Goal: Transaction & Acquisition: Purchase product/service

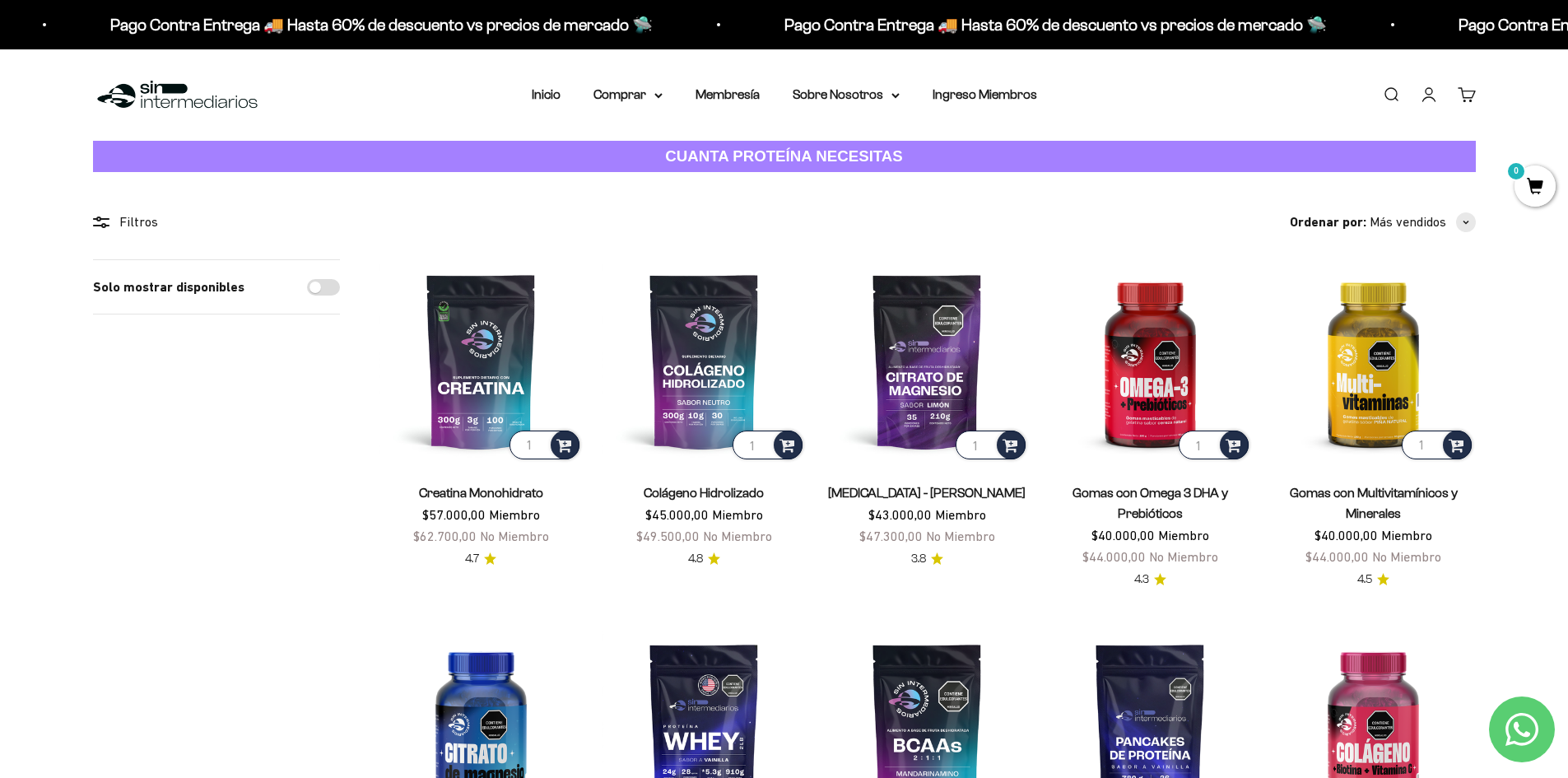
scroll to position [82, 0]
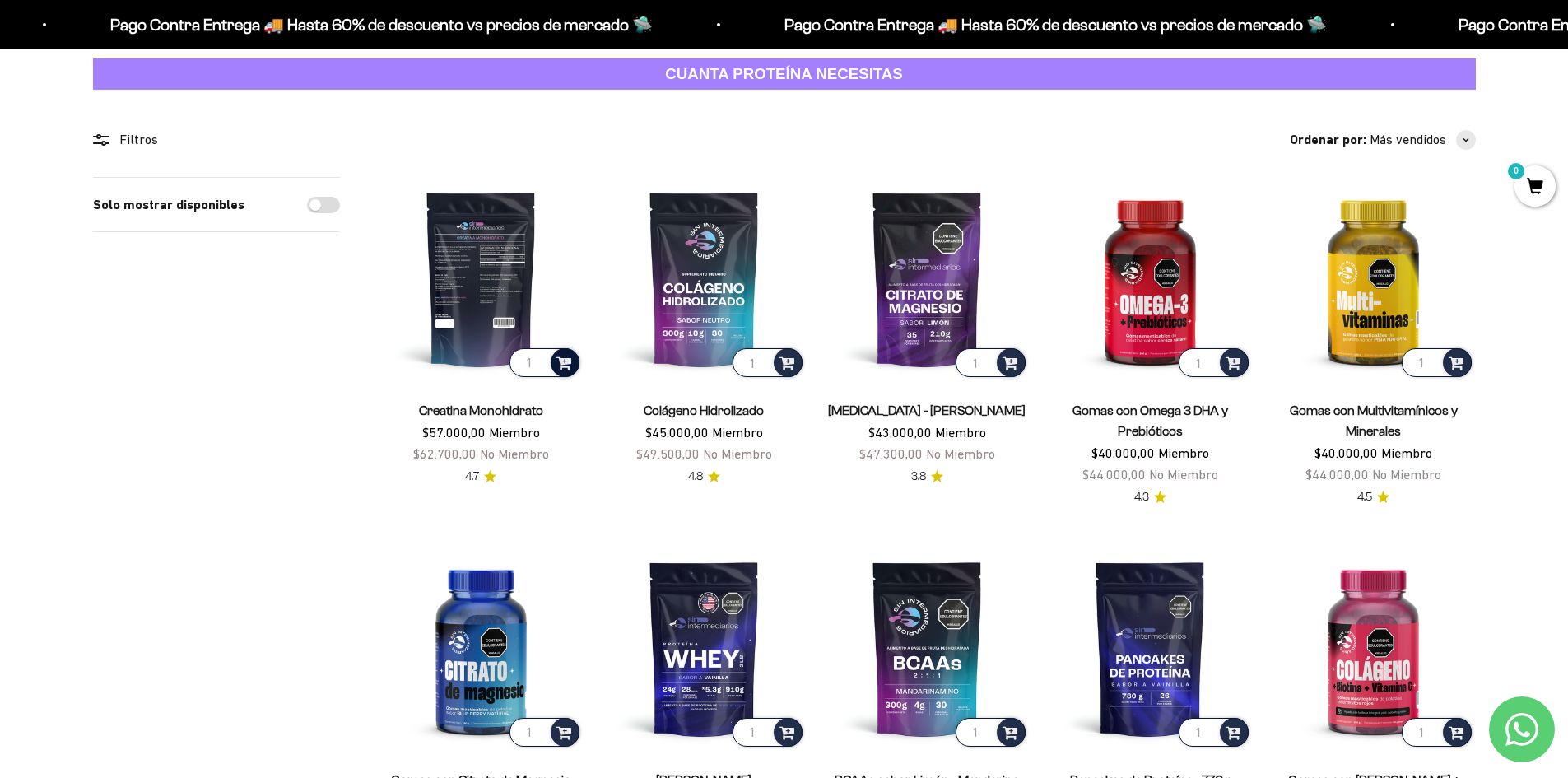
click at [562, 362] on span at bounding box center [563, 361] width 15 height 19
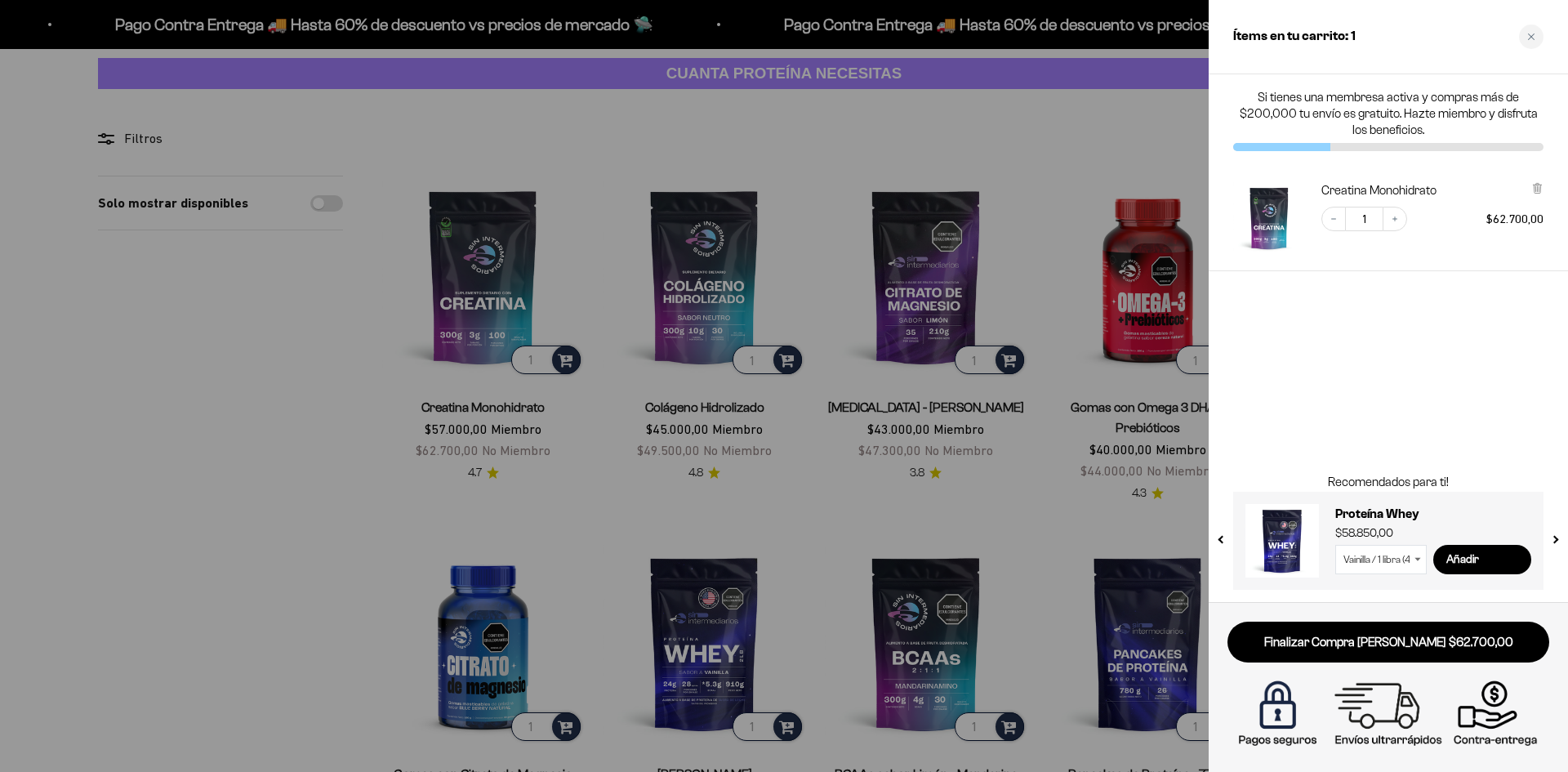
click at [389, 479] on div at bounding box center [784, 386] width 1568 height 772
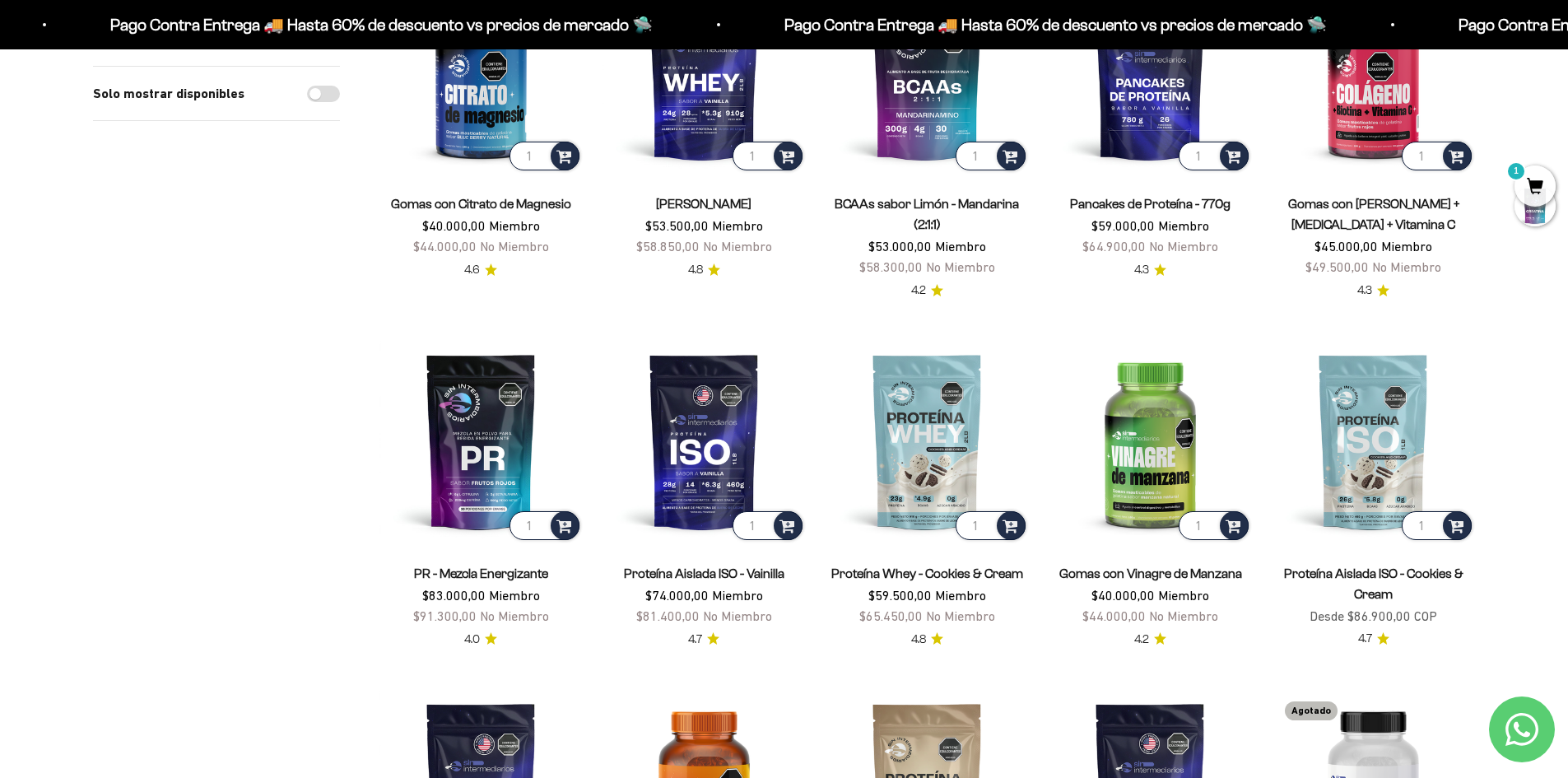
scroll to position [576, 0]
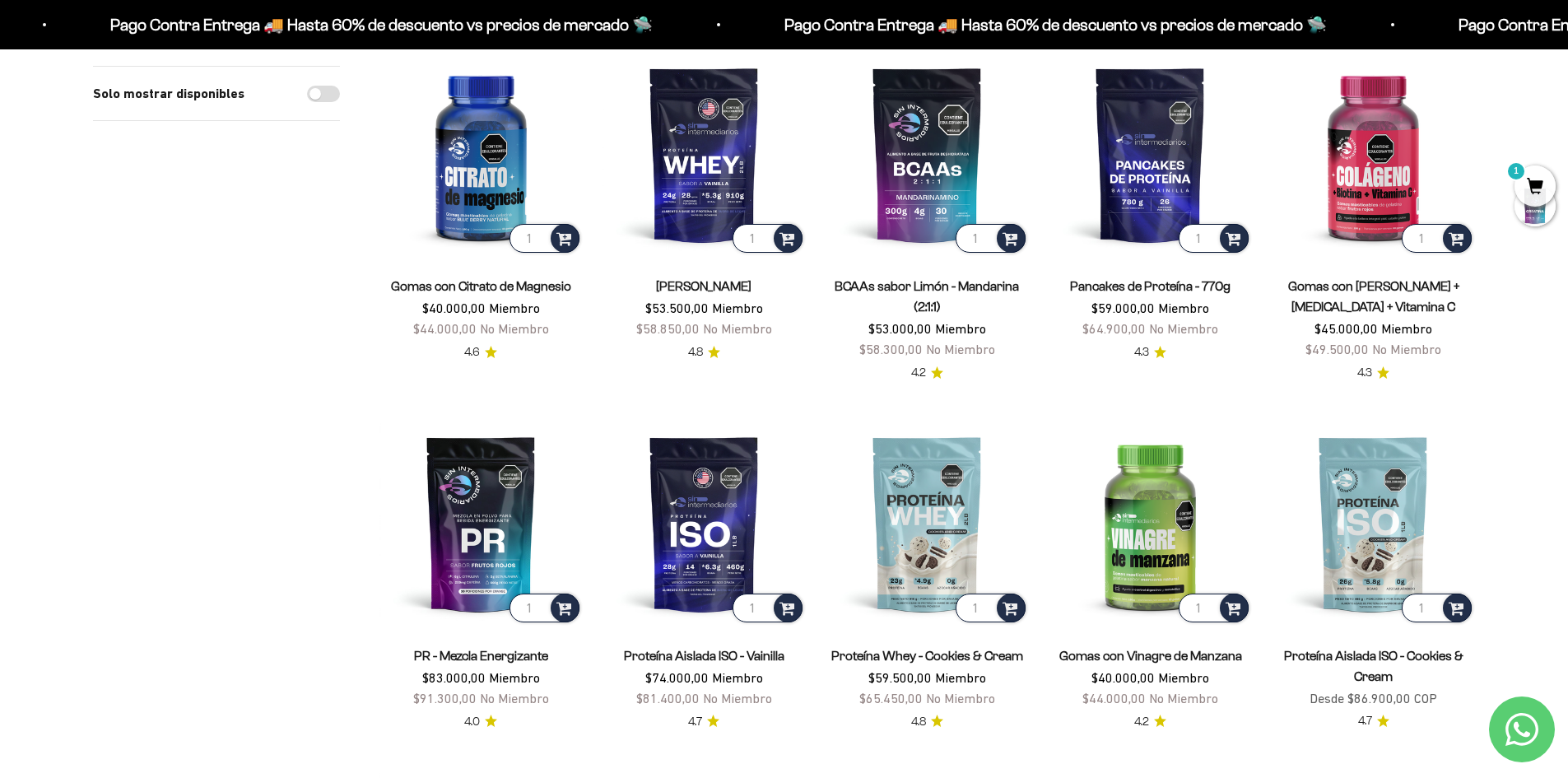
click at [699, 284] on link "[PERSON_NAME]" at bounding box center [704, 286] width 96 height 14
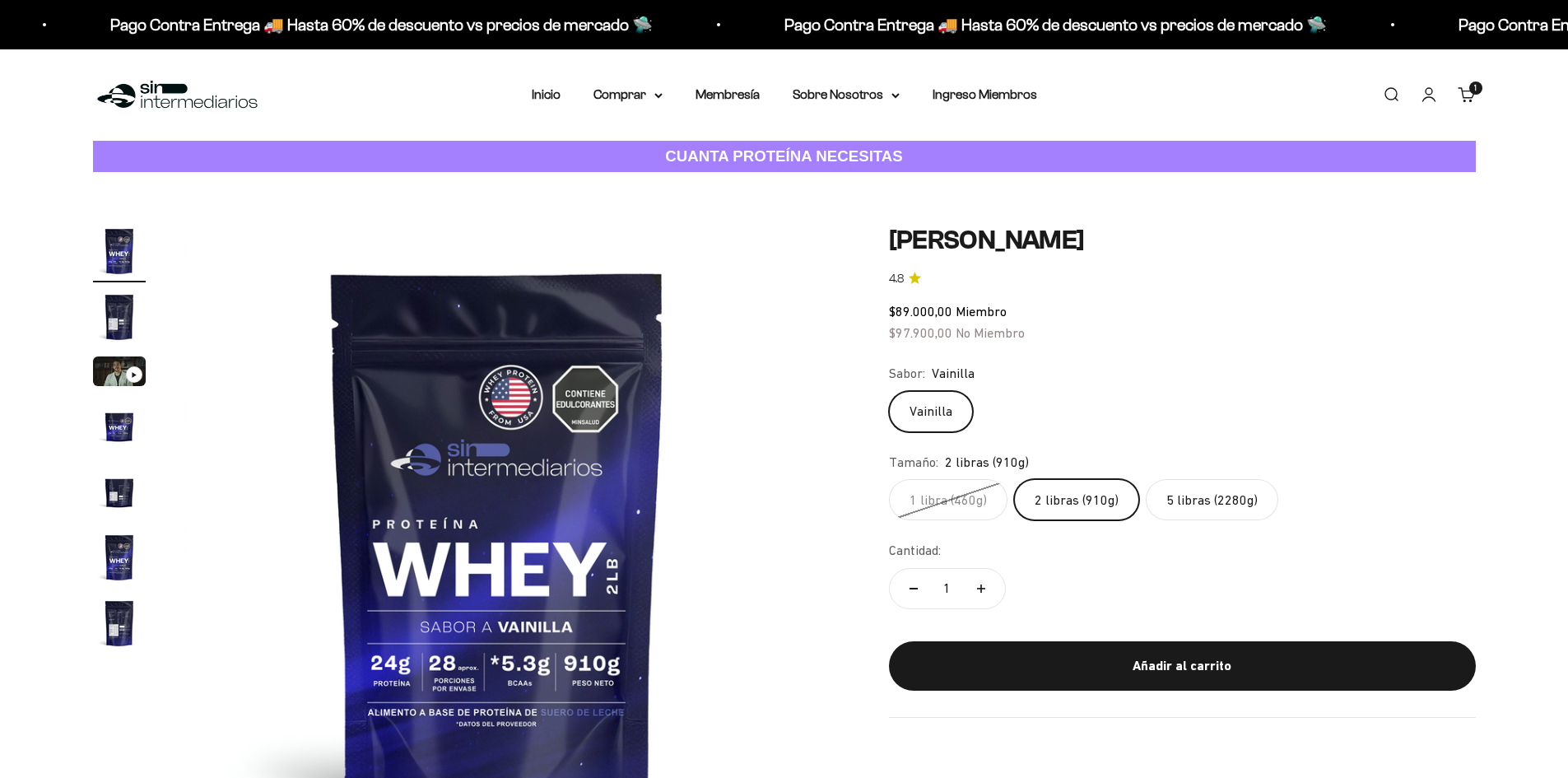
click at [1079, 502] on label "2 libras (910g)" at bounding box center [1076, 500] width 125 height 42
click at [889, 479] on input "2 libras (910g)" at bounding box center [888, 478] width 1 height 1
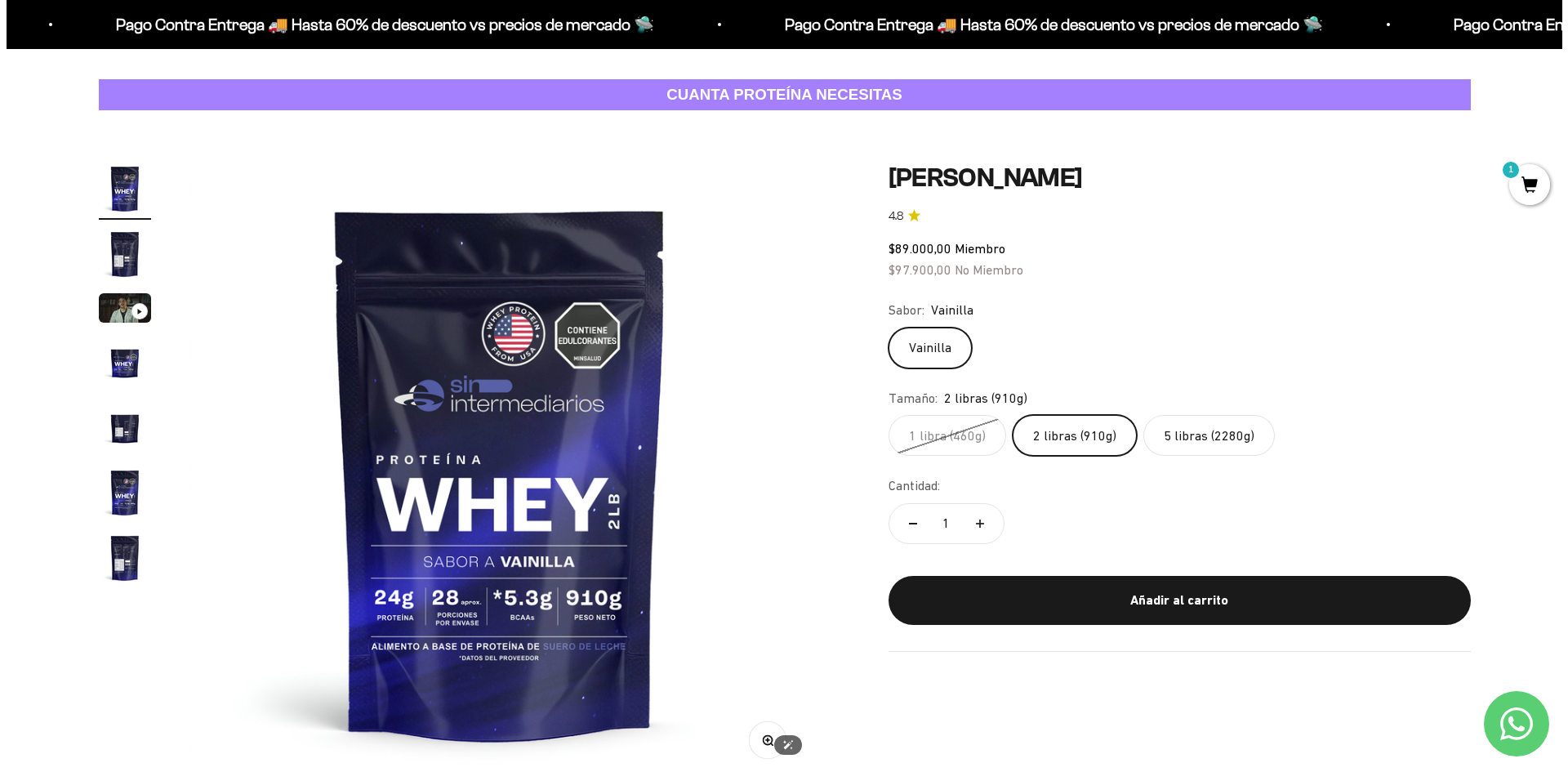
scroll to position [81, 0]
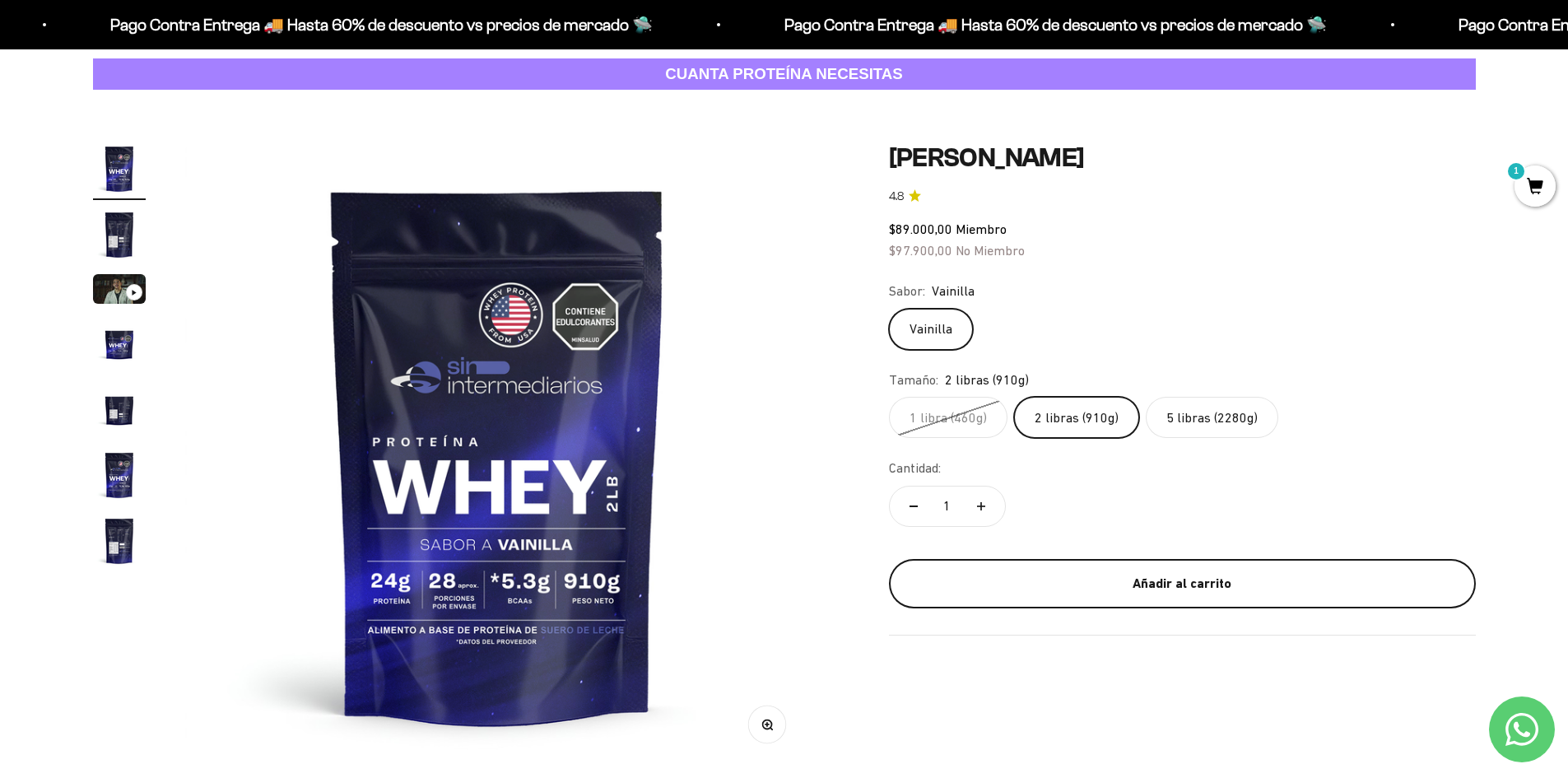
click at [1161, 582] on div "Añadir al carrito" at bounding box center [1182, 584] width 521 height 22
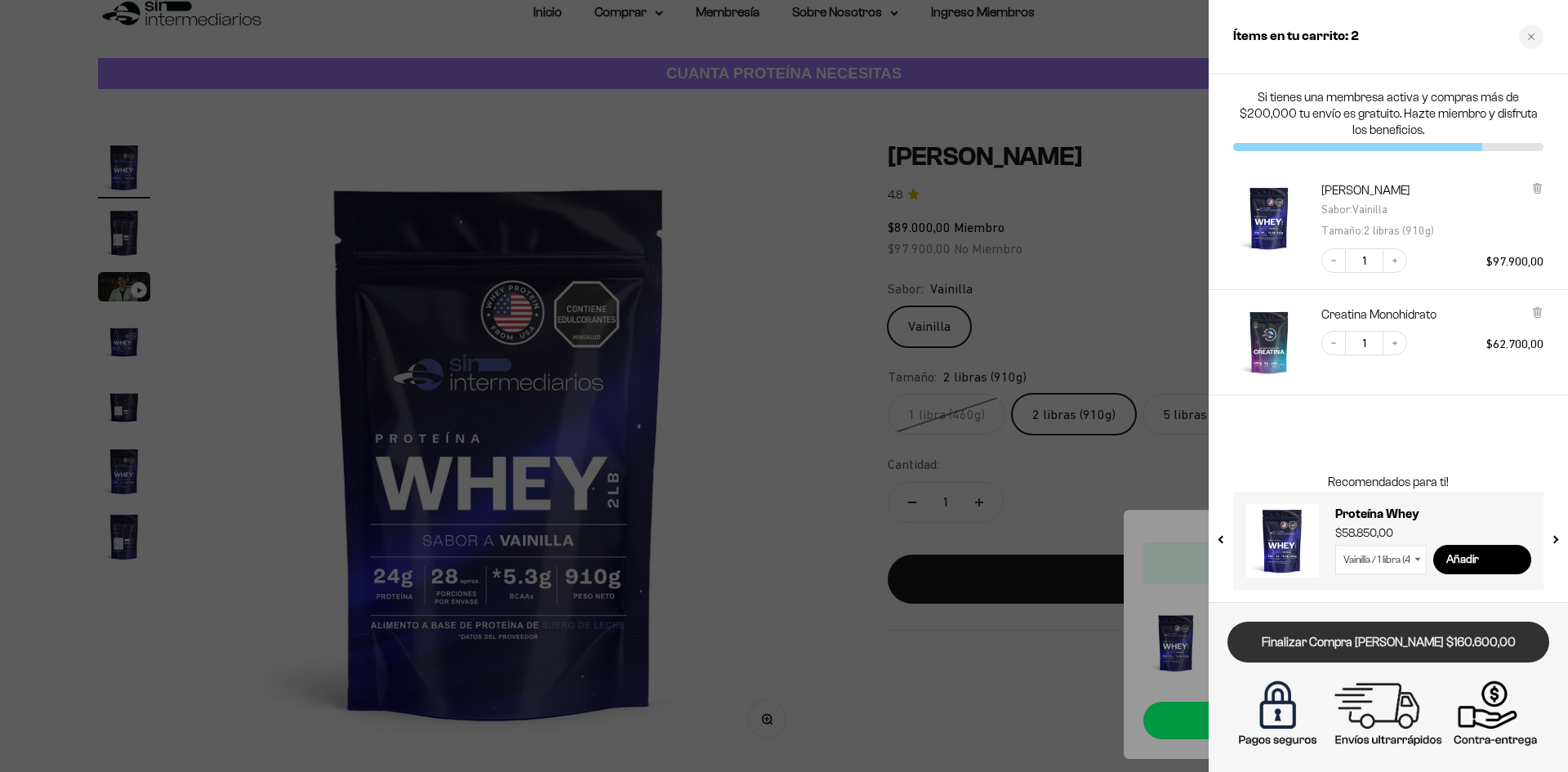
click at [1412, 644] on link "Finalizar Compra Segura $160.600,00" at bounding box center [1388, 642] width 321 height 42
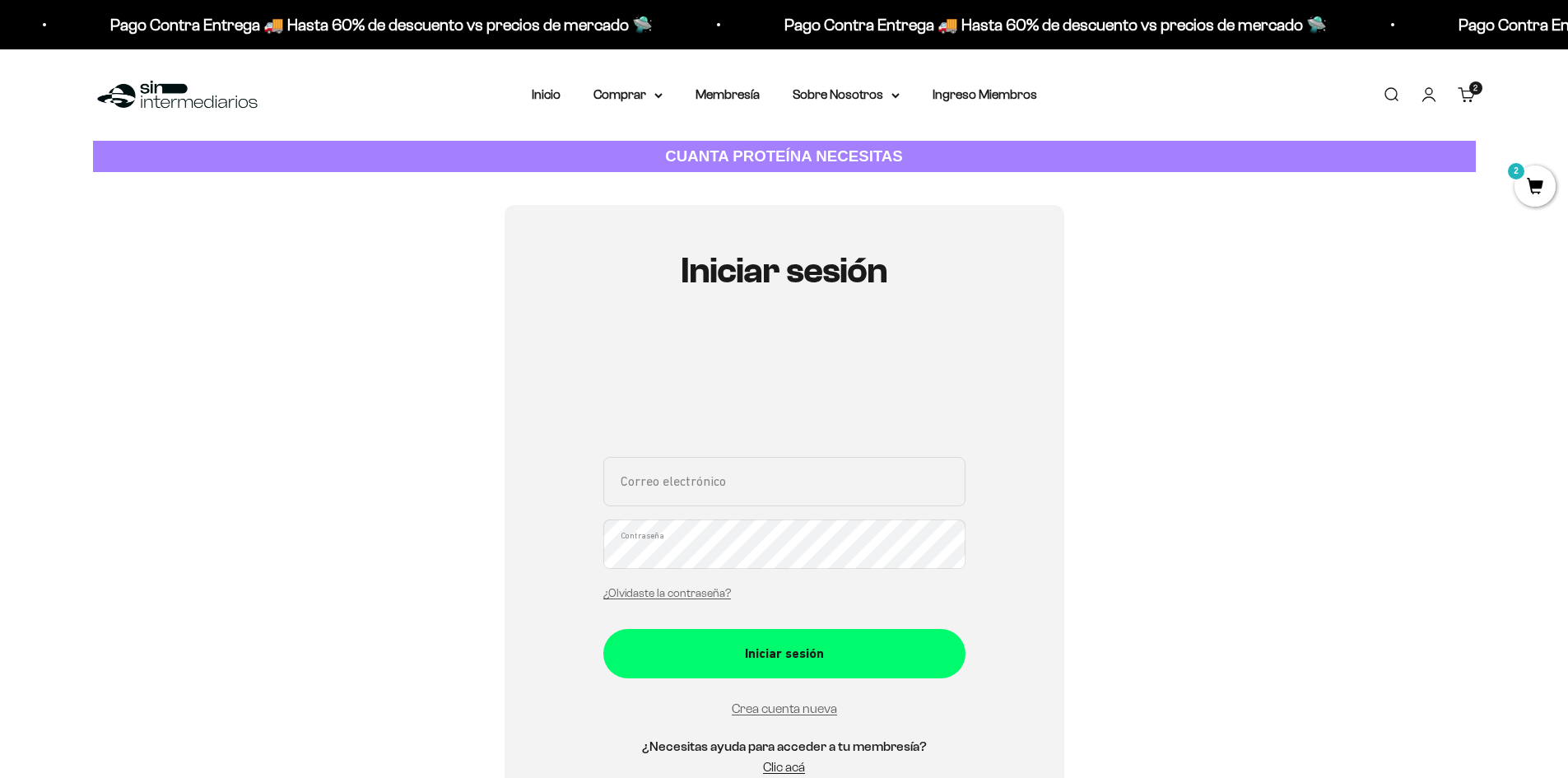
click at [802, 733] on div "Correo electrónico Contraseña ¿Olvidaste la contraseña? Iniciar sesión Crea cue…" at bounding box center [784, 625] width 362 height 338
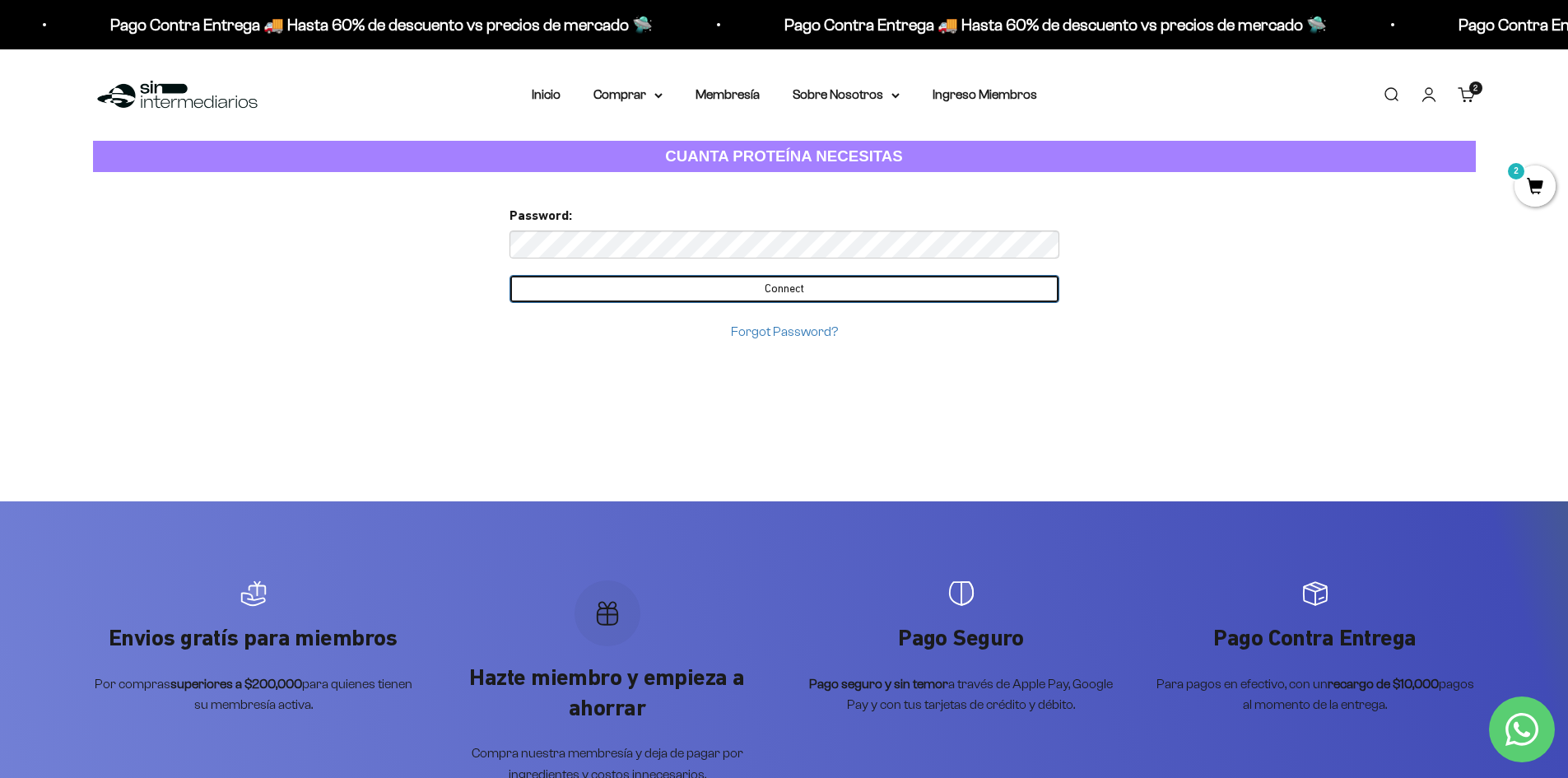
click at [780, 290] on input "Connect" at bounding box center [784, 289] width 550 height 28
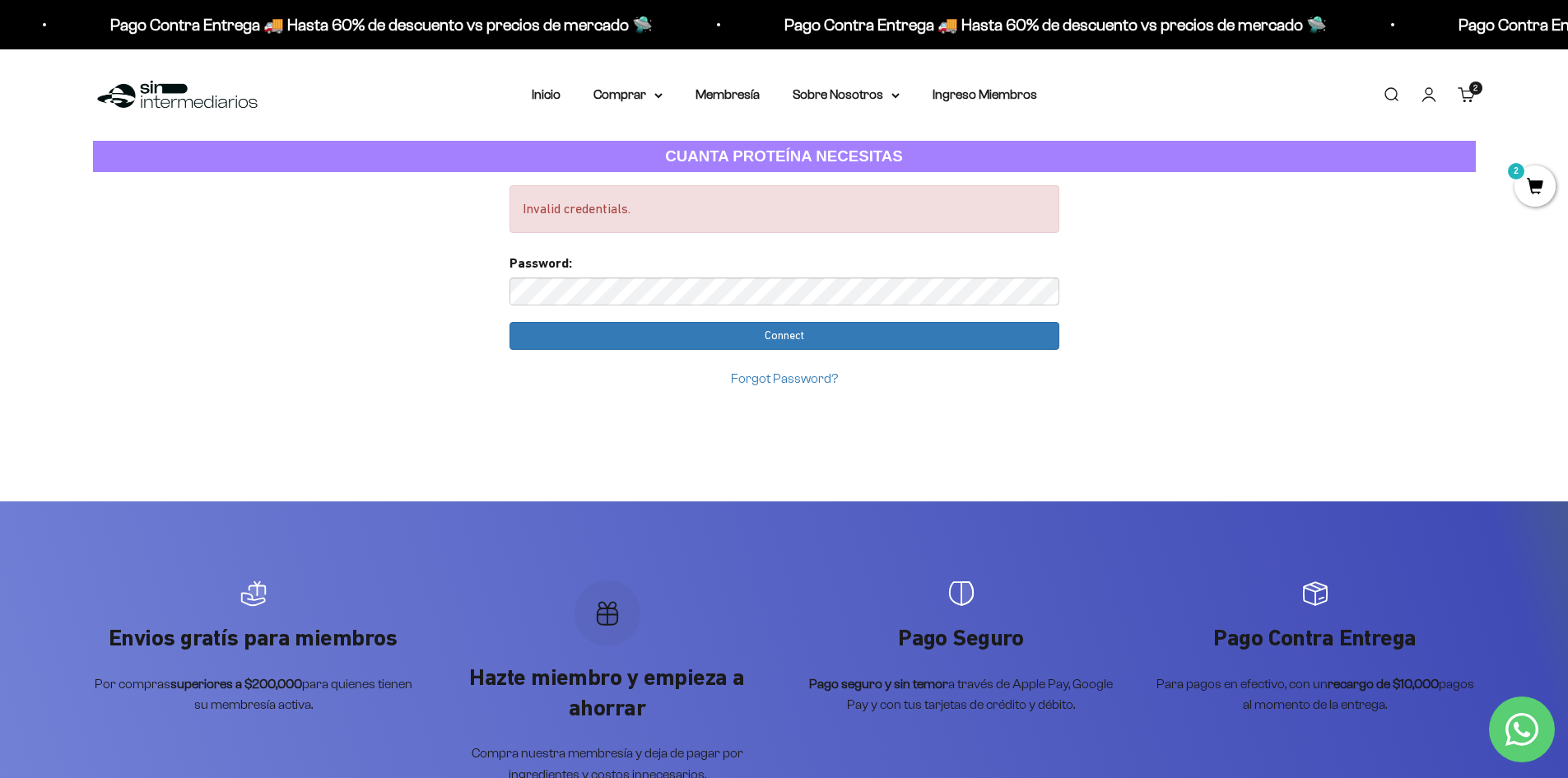
drag, startPoint x: 1246, startPoint y: 302, endPoint x: 1232, endPoint y: 307, distance: 14.9
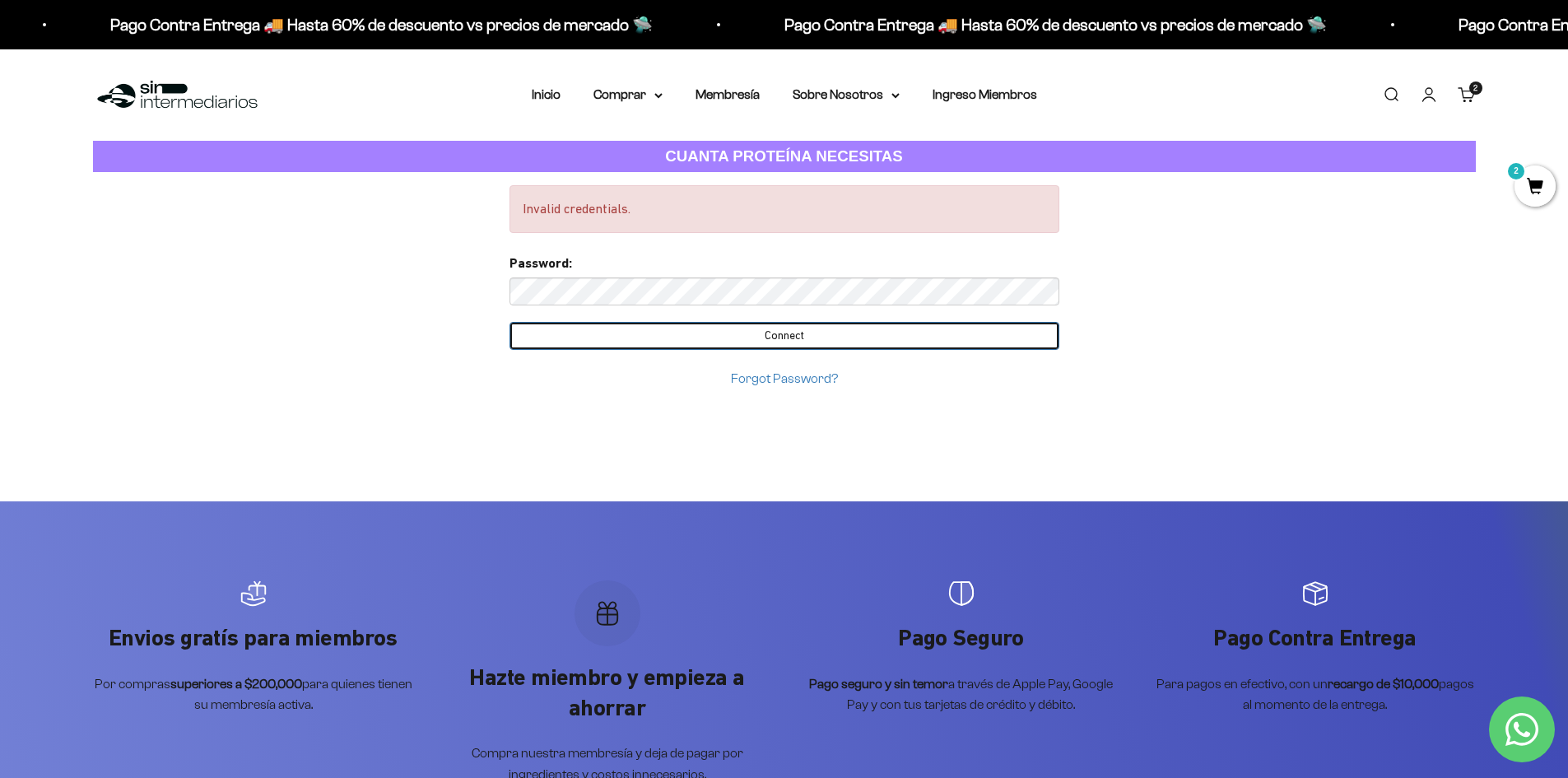
click at [827, 331] on input "Connect" at bounding box center [784, 336] width 550 height 28
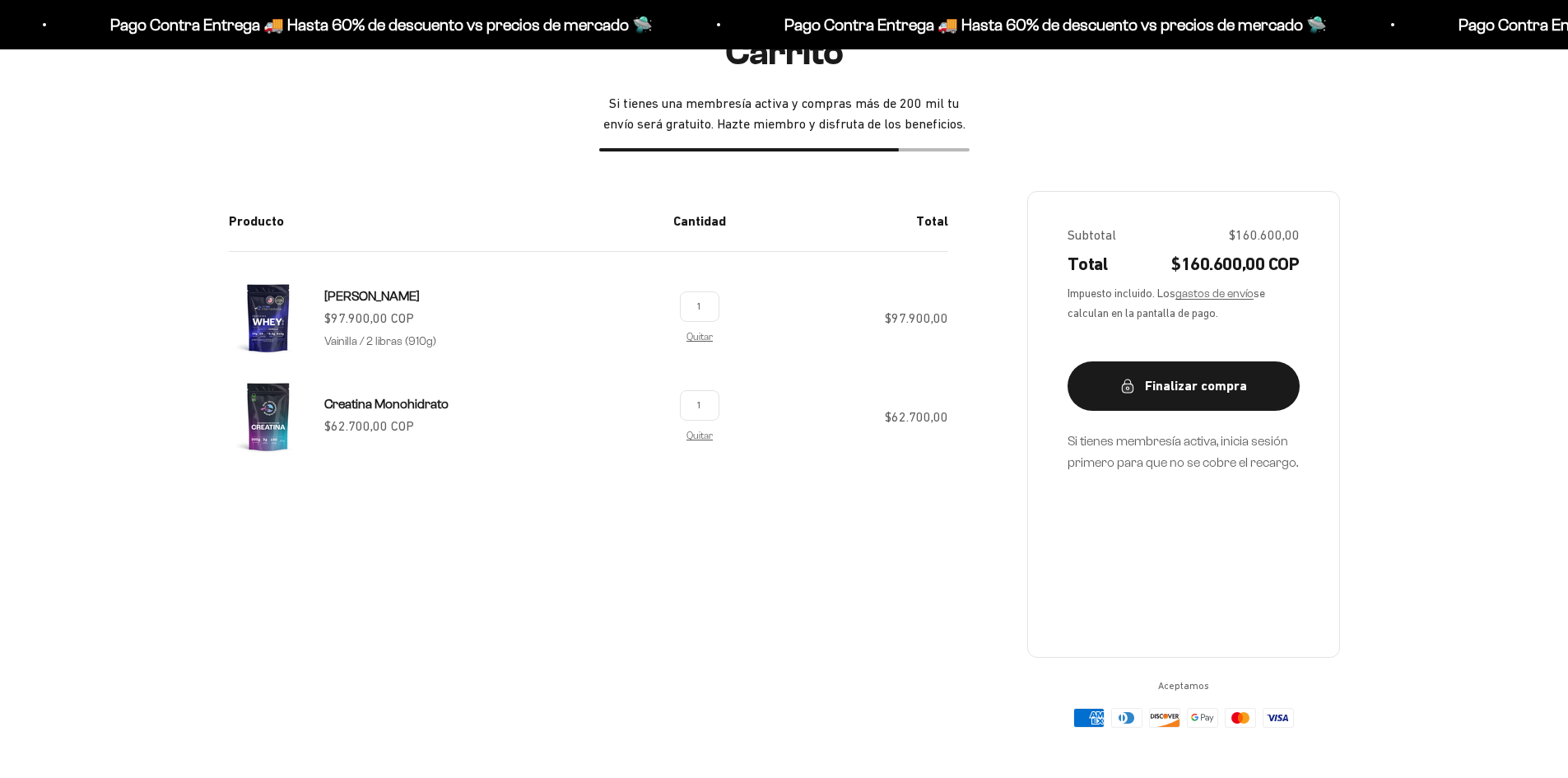
scroll to position [247, 0]
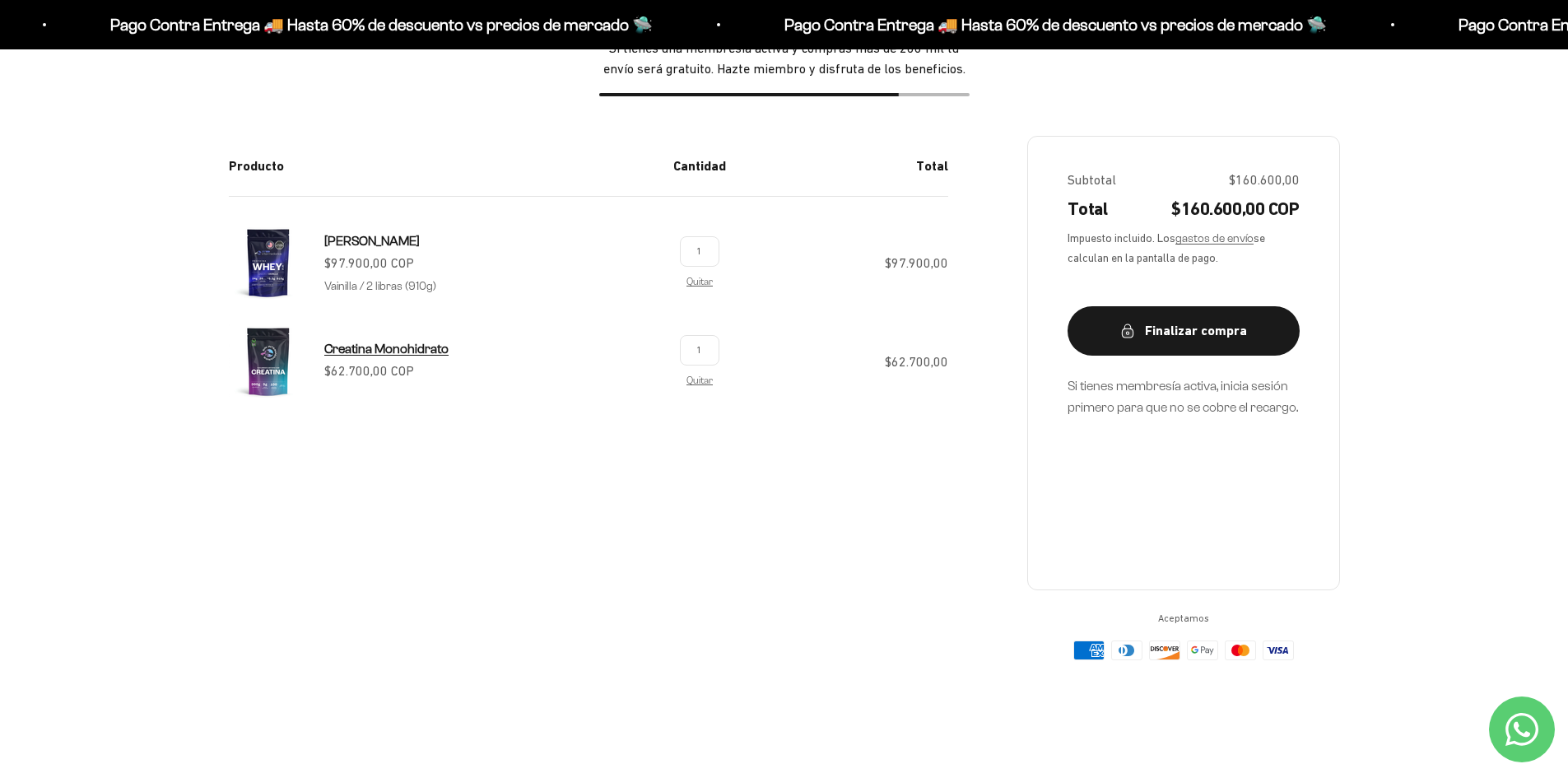
click at [417, 350] on span "Creatina Monohidrato" at bounding box center [386, 348] width 125 height 14
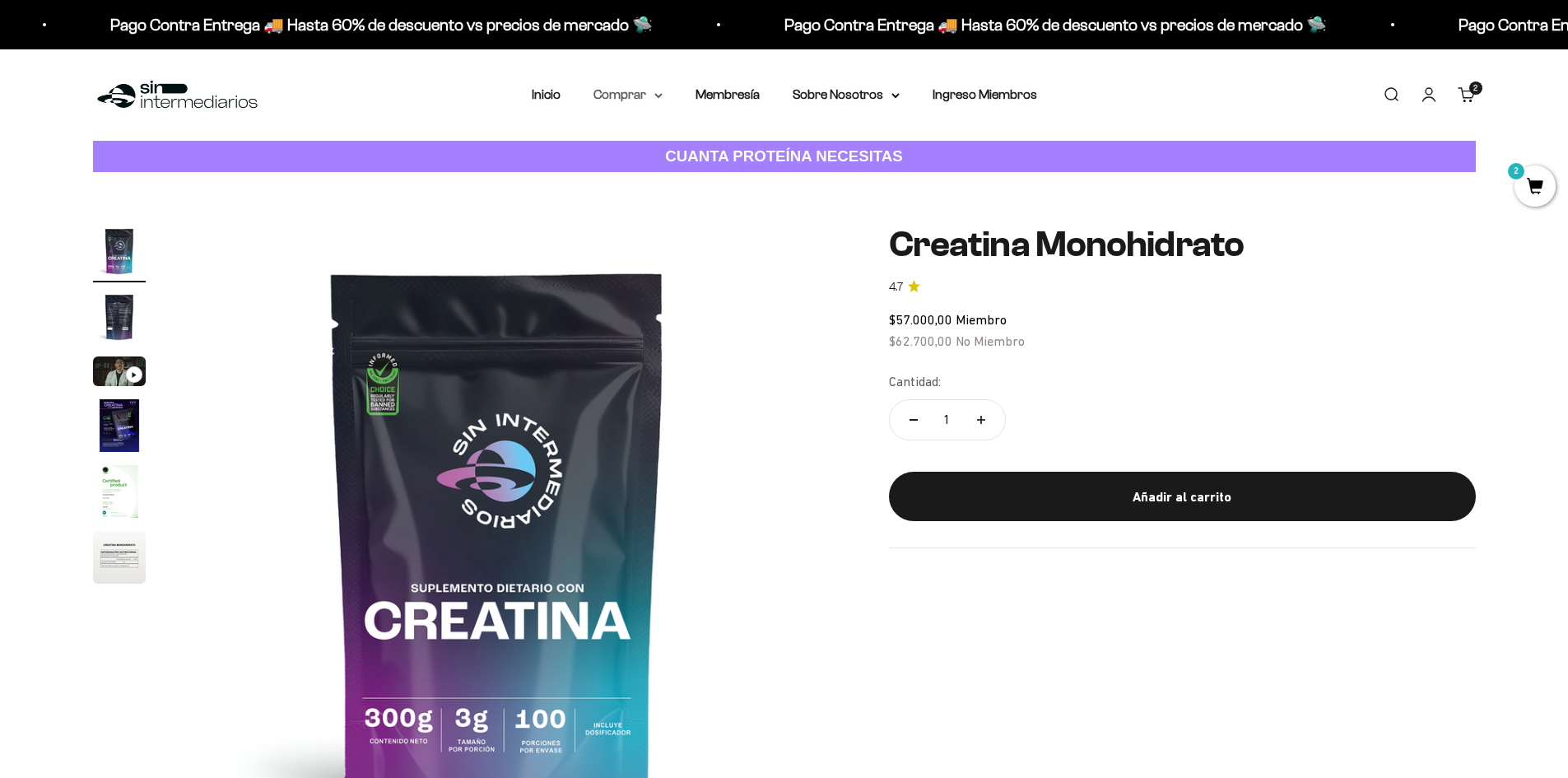
click at [634, 94] on summary "Comprar" at bounding box center [627, 95] width 70 height 22
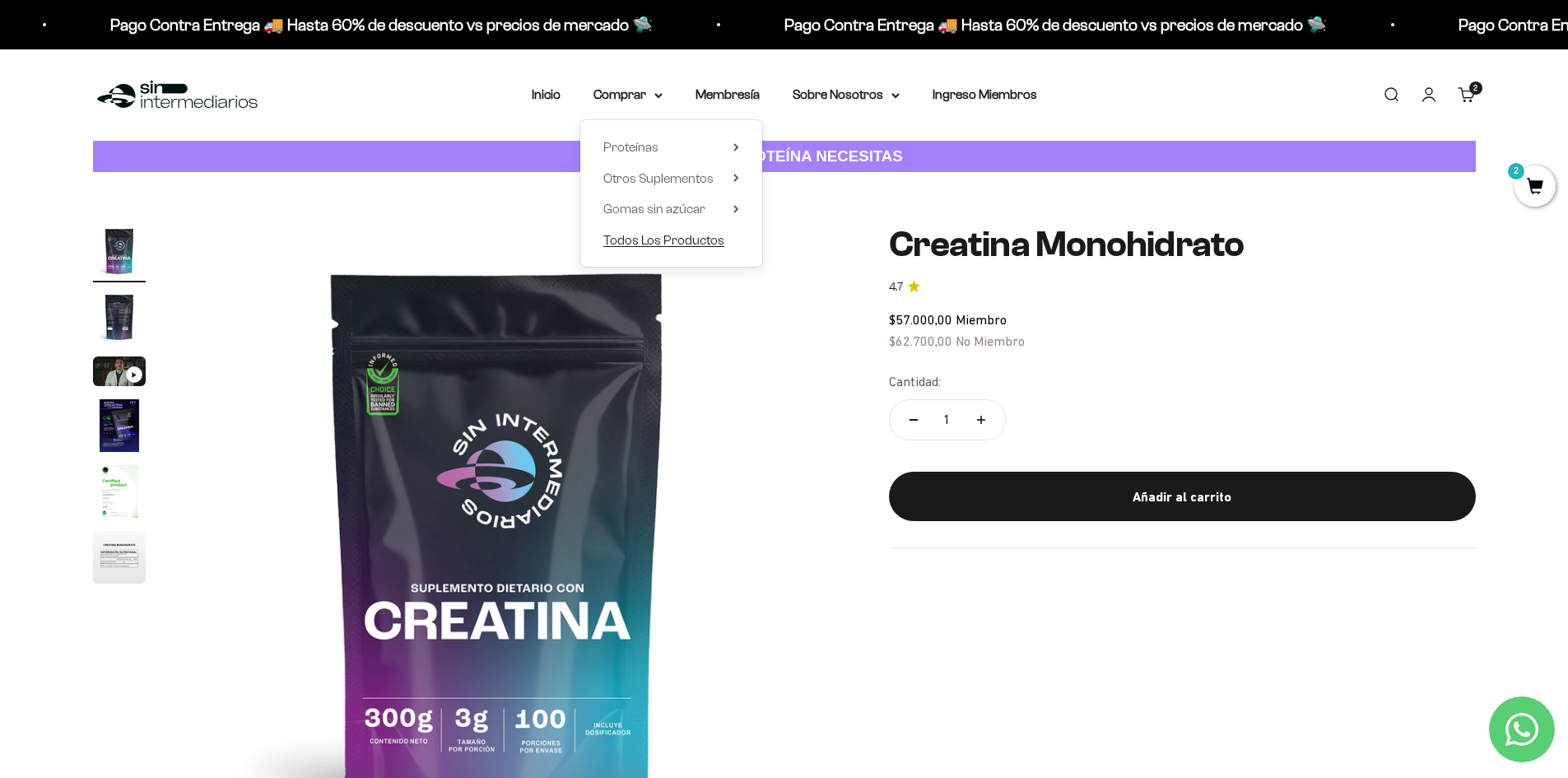
click at [683, 238] on span "Todos Los Productos" at bounding box center [663, 240] width 121 height 14
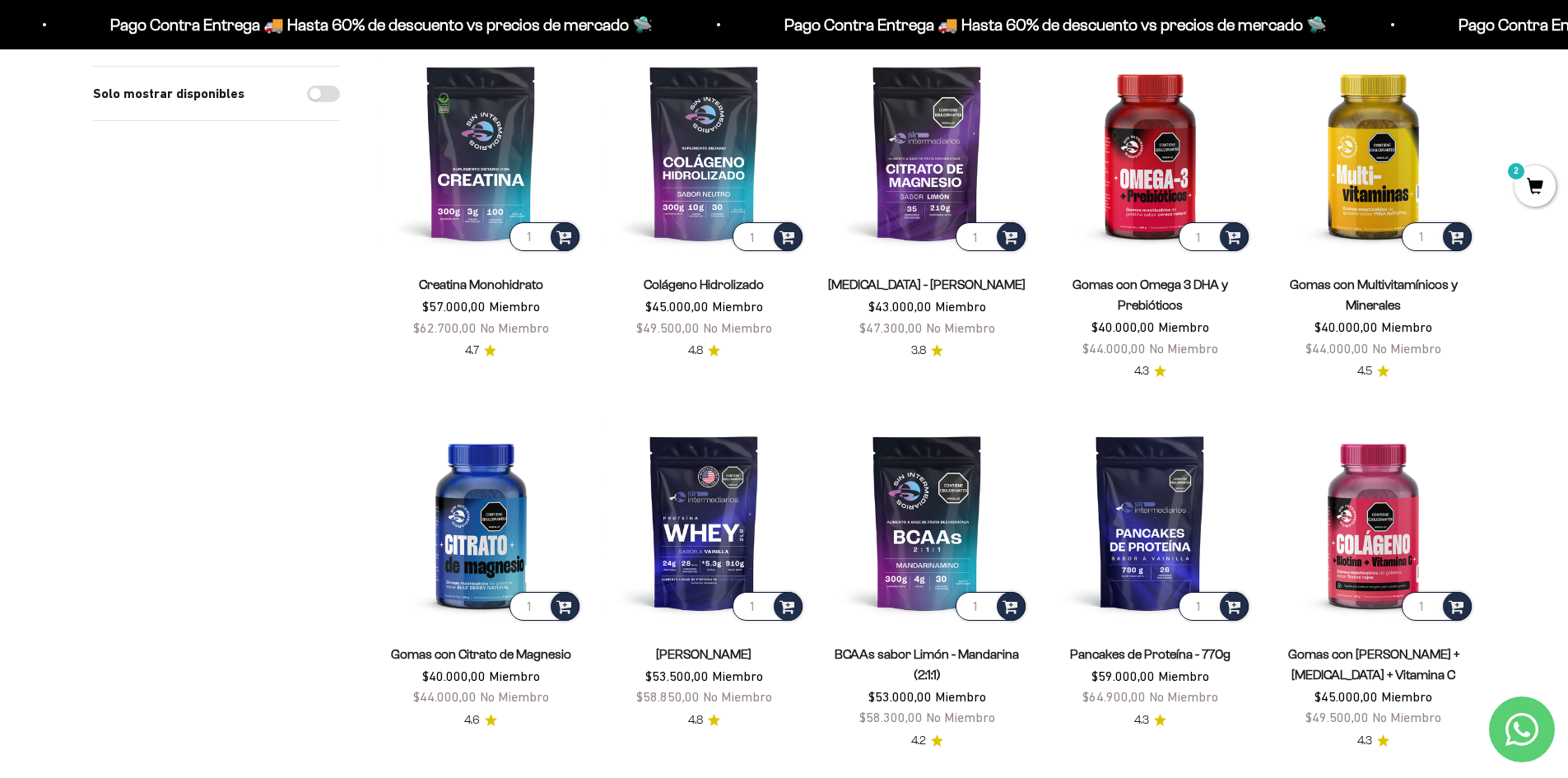
scroll to position [164, 0]
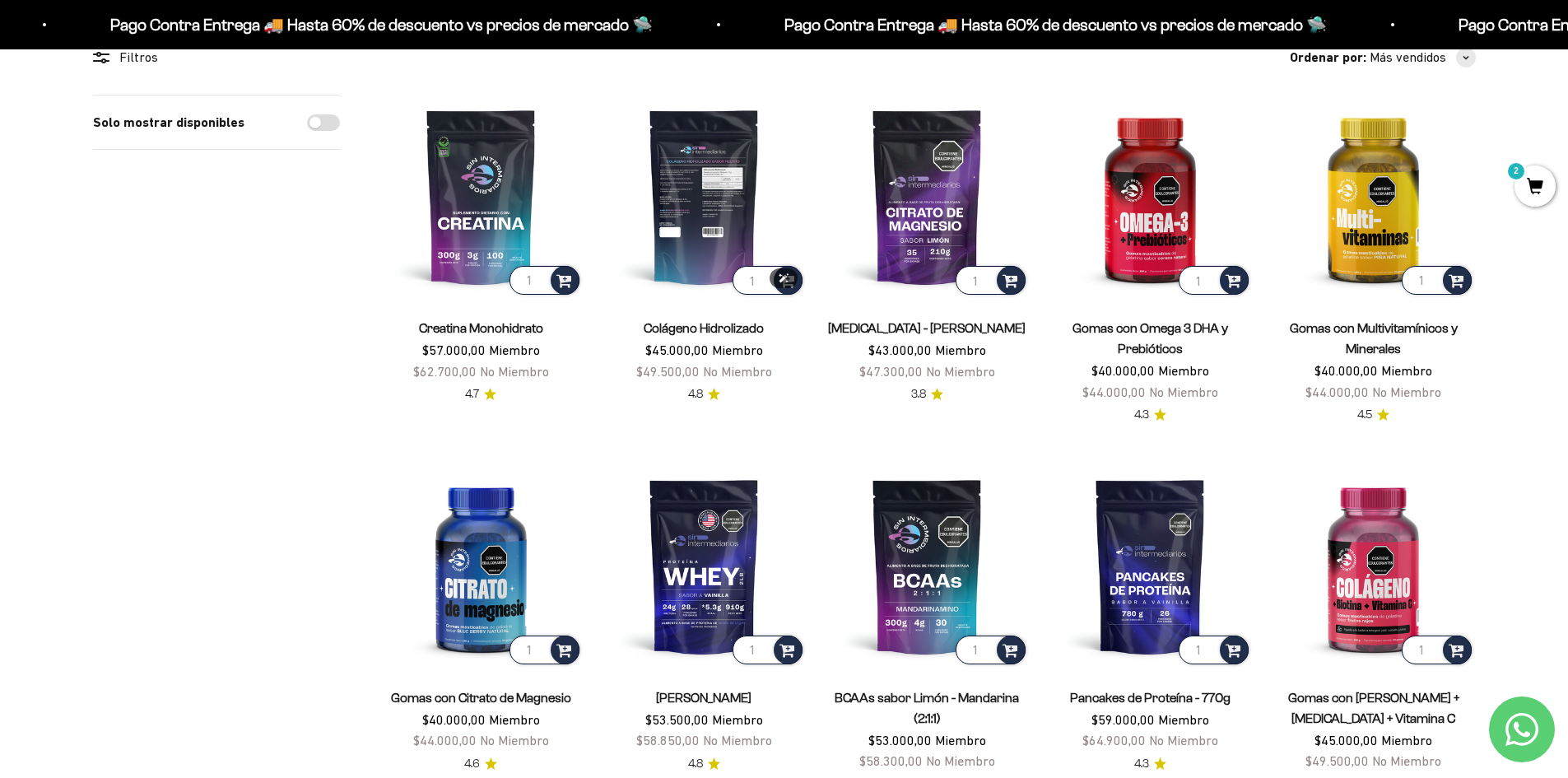
click at [711, 218] on img at bounding box center [703, 196] width 203 height 203
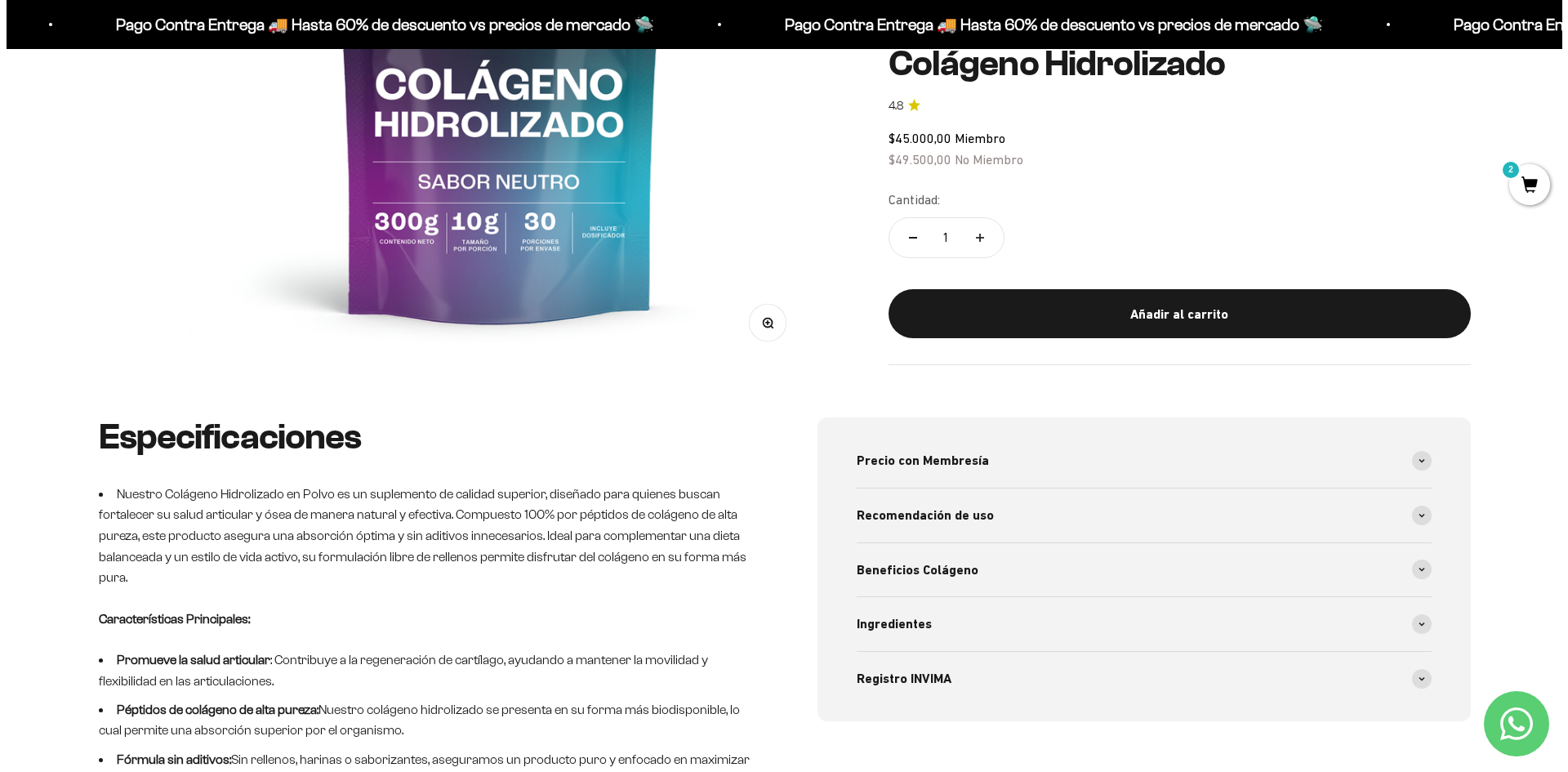
scroll to position [408, 0]
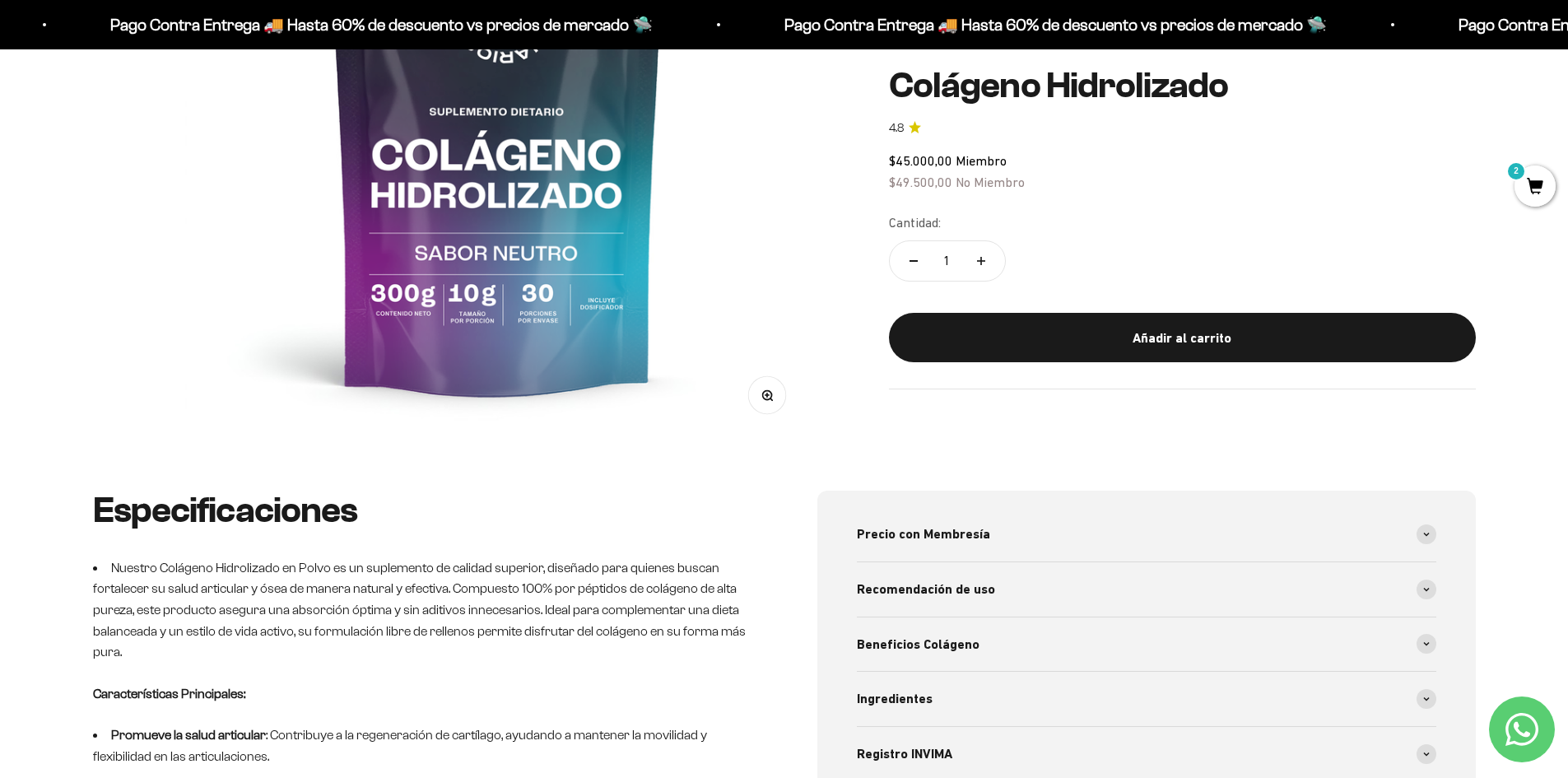
click at [1155, 337] on div "Añadir al carrito" at bounding box center [1182, 338] width 521 height 22
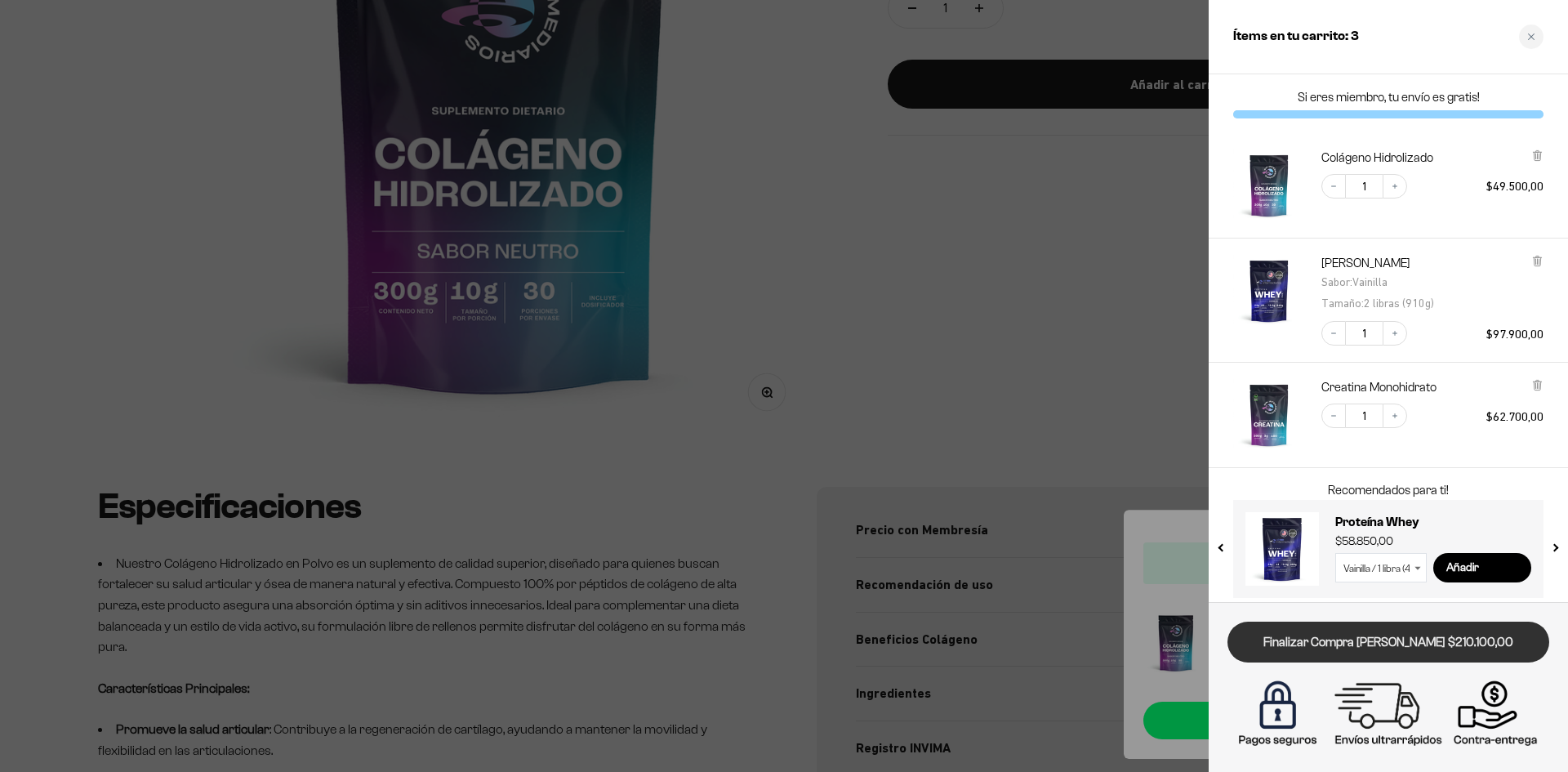
click at [1433, 640] on link "Finalizar Compra Segura $210.100,00" at bounding box center [1388, 642] width 321 height 42
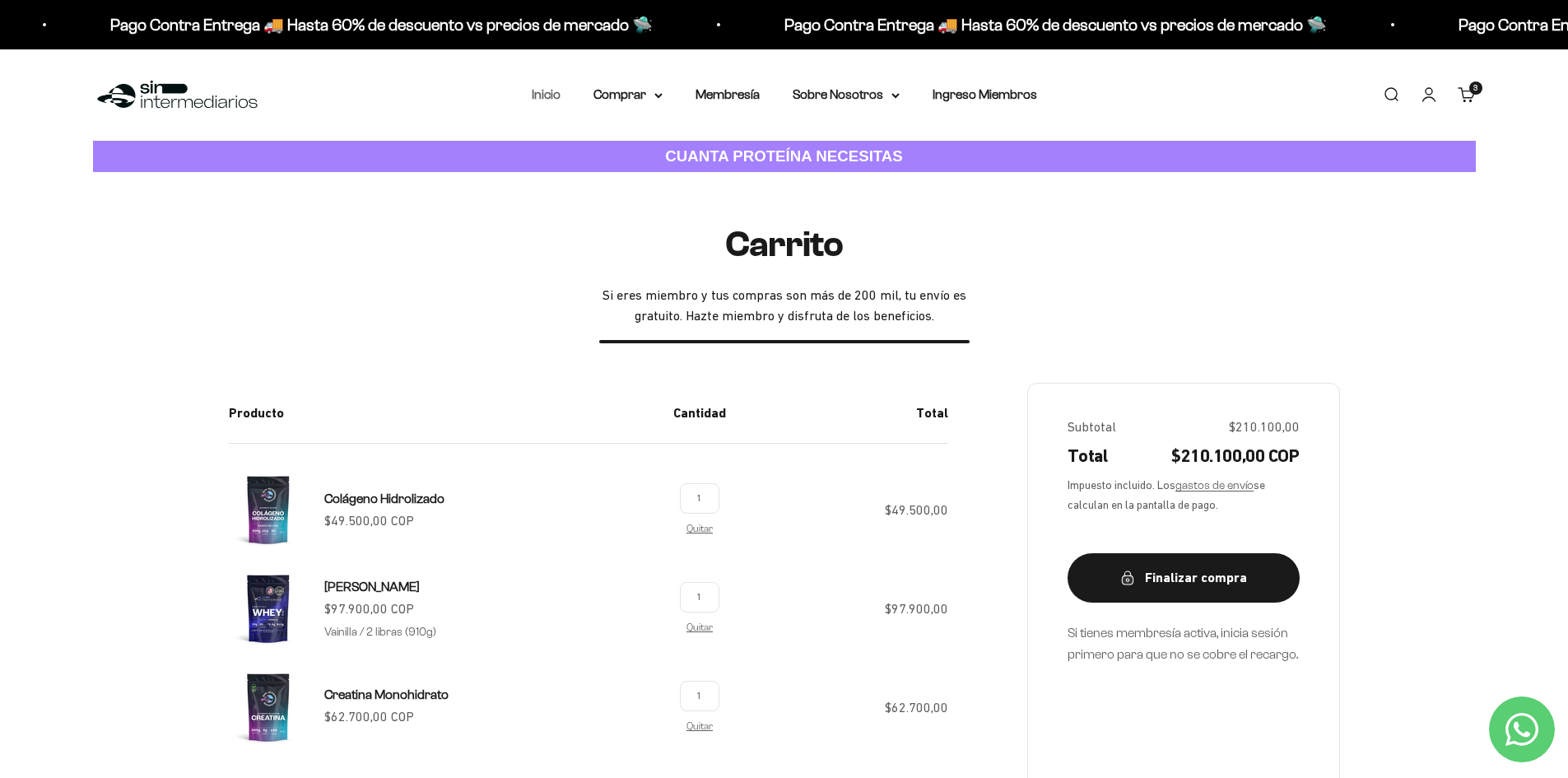
click at [549, 93] on link "Inicio" at bounding box center [546, 95] width 29 height 14
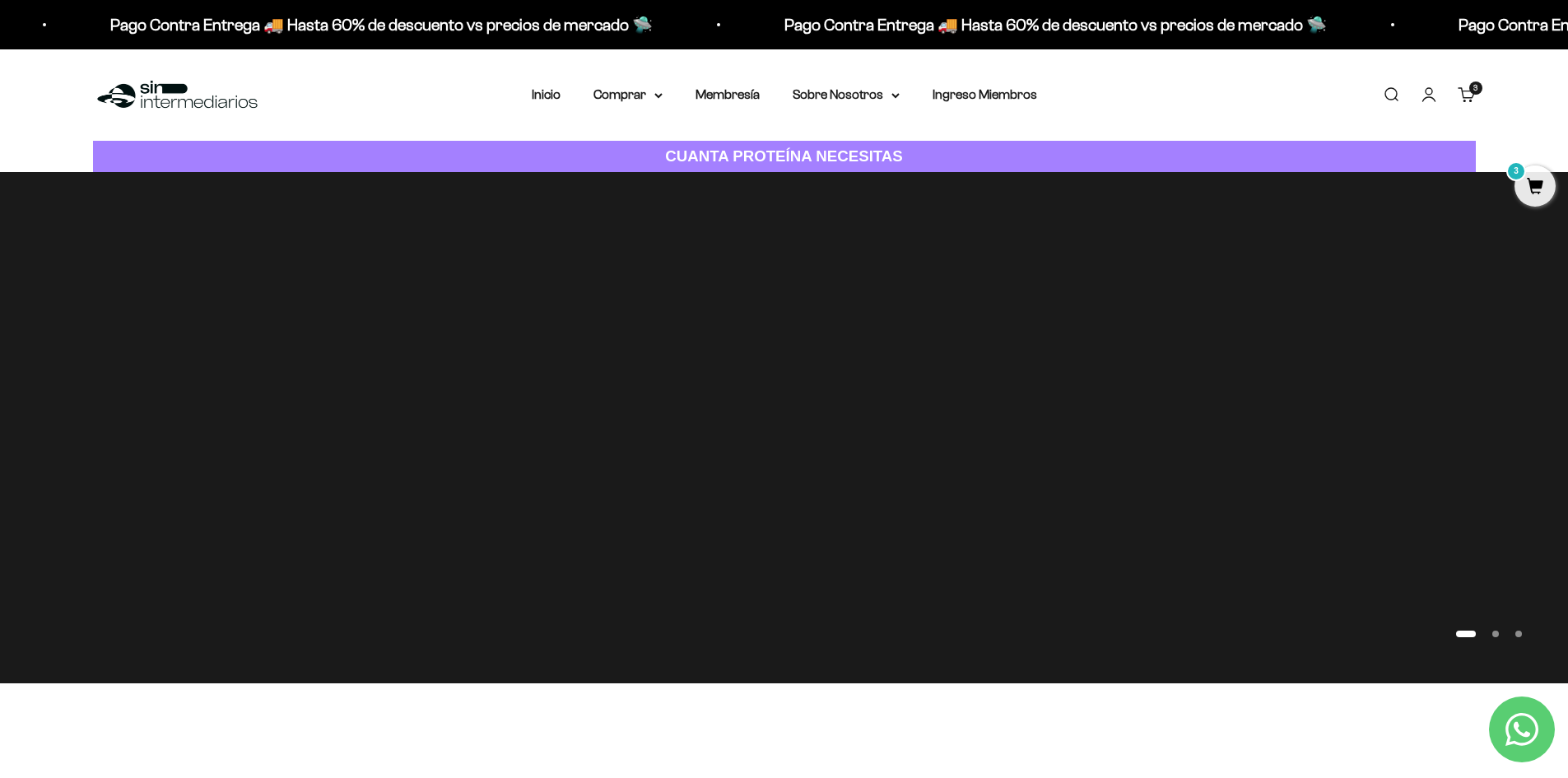
click at [1525, 732] on icon "Contact us on WhatsApp" at bounding box center [1522, 729] width 32 height 32
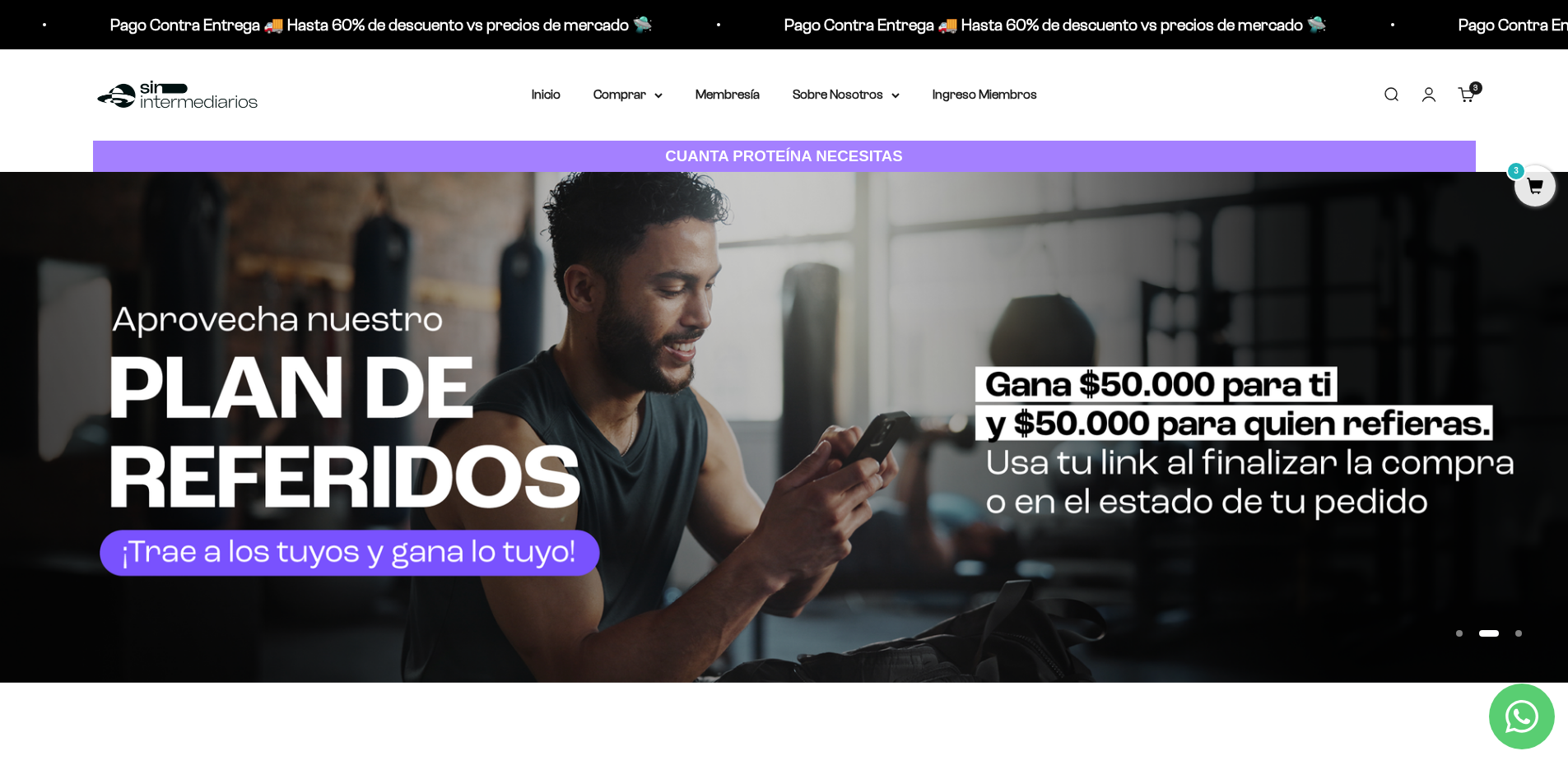
click at [1536, 191] on span "3" at bounding box center [1536, 186] width 42 height 41
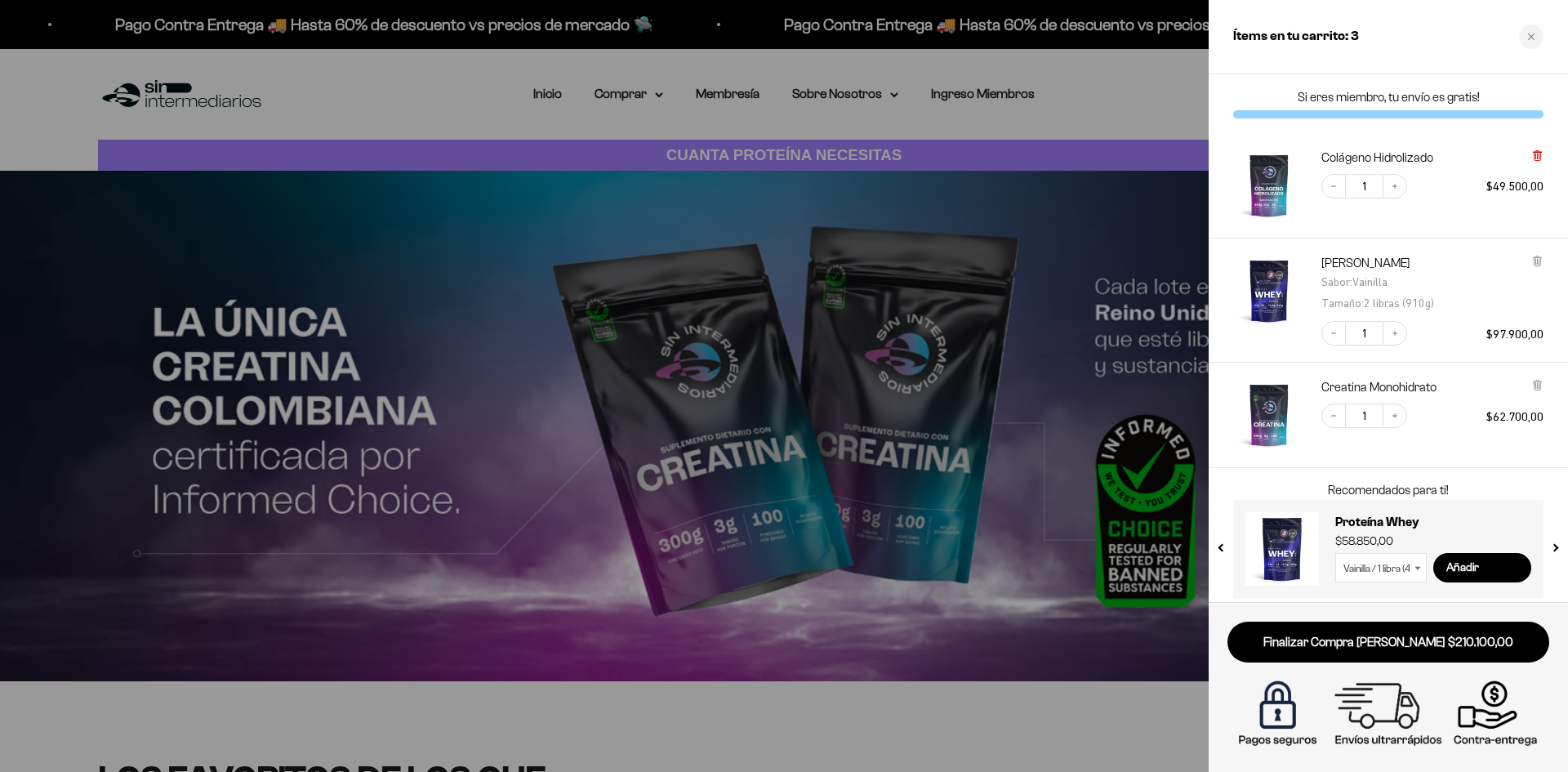
click at [1538, 154] on icon at bounding box center [1536, 156] width 6 height 8
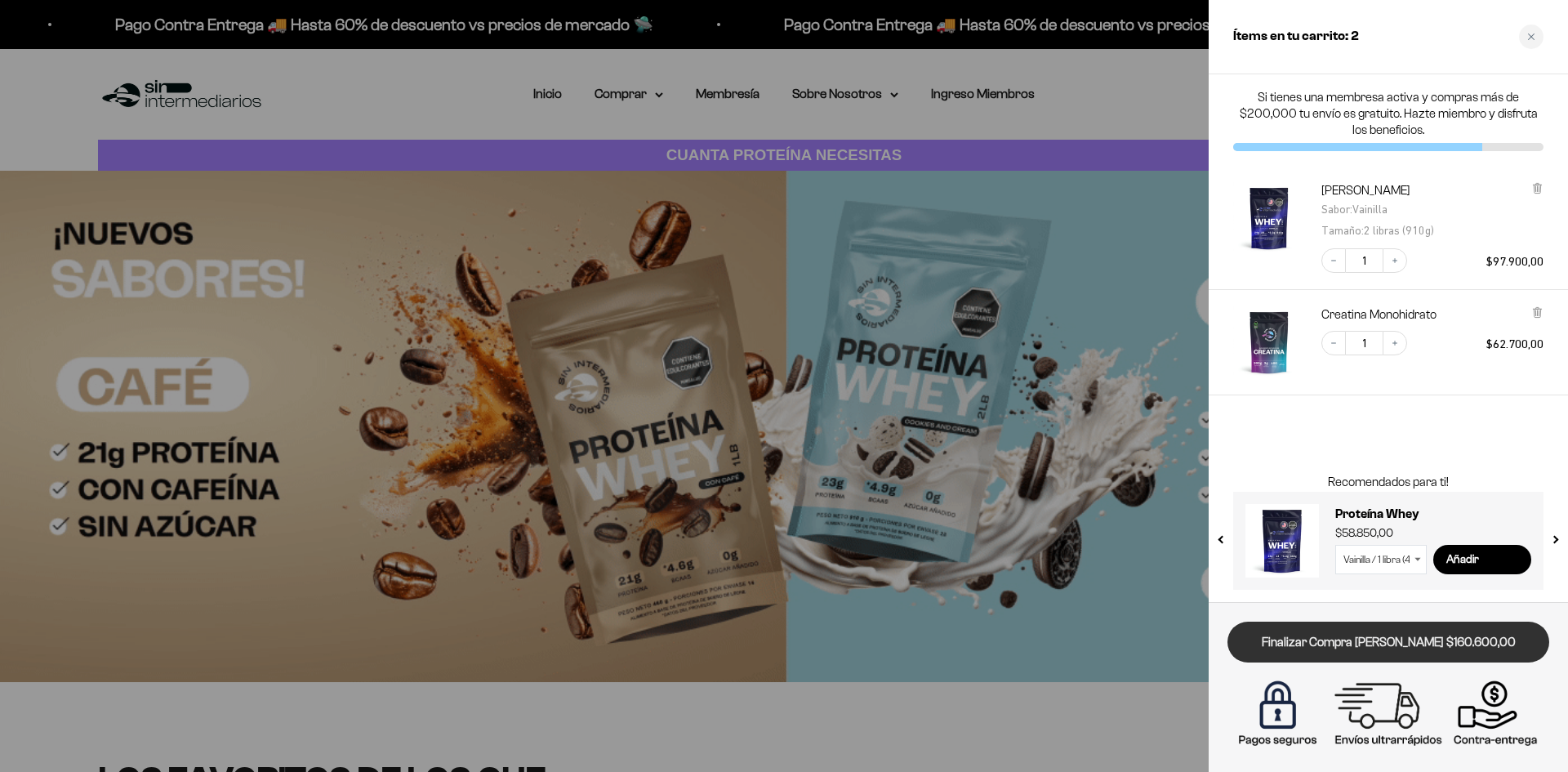
click at [1413, 646] on link "Finalizar Compra Segura $160.600,00" at bounding box center [1388, 642] width 321 height 42
